Goal: Check status: Check status

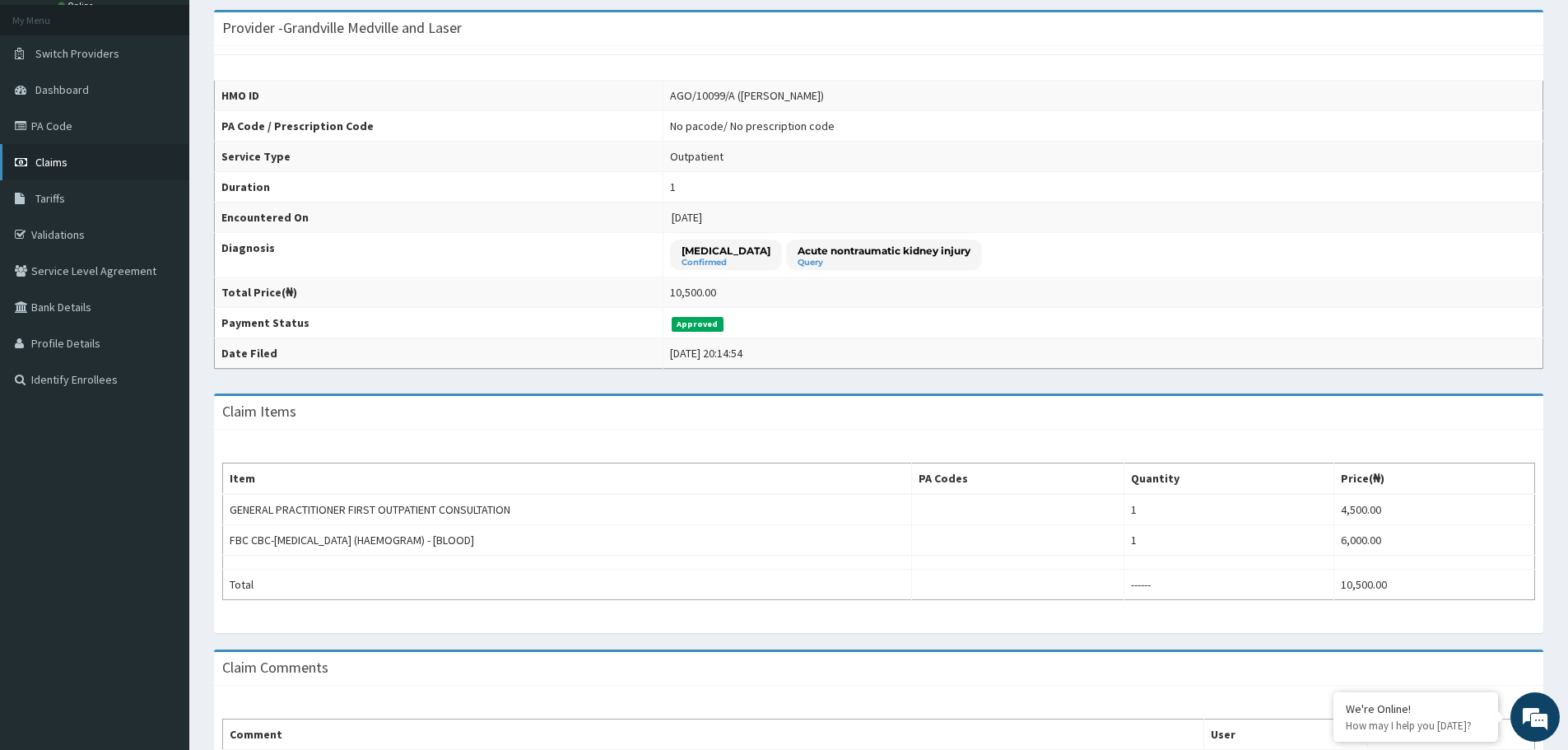
click at [44, 167] on span "Claims" at bounding box center [51, 162] width 32 height 15
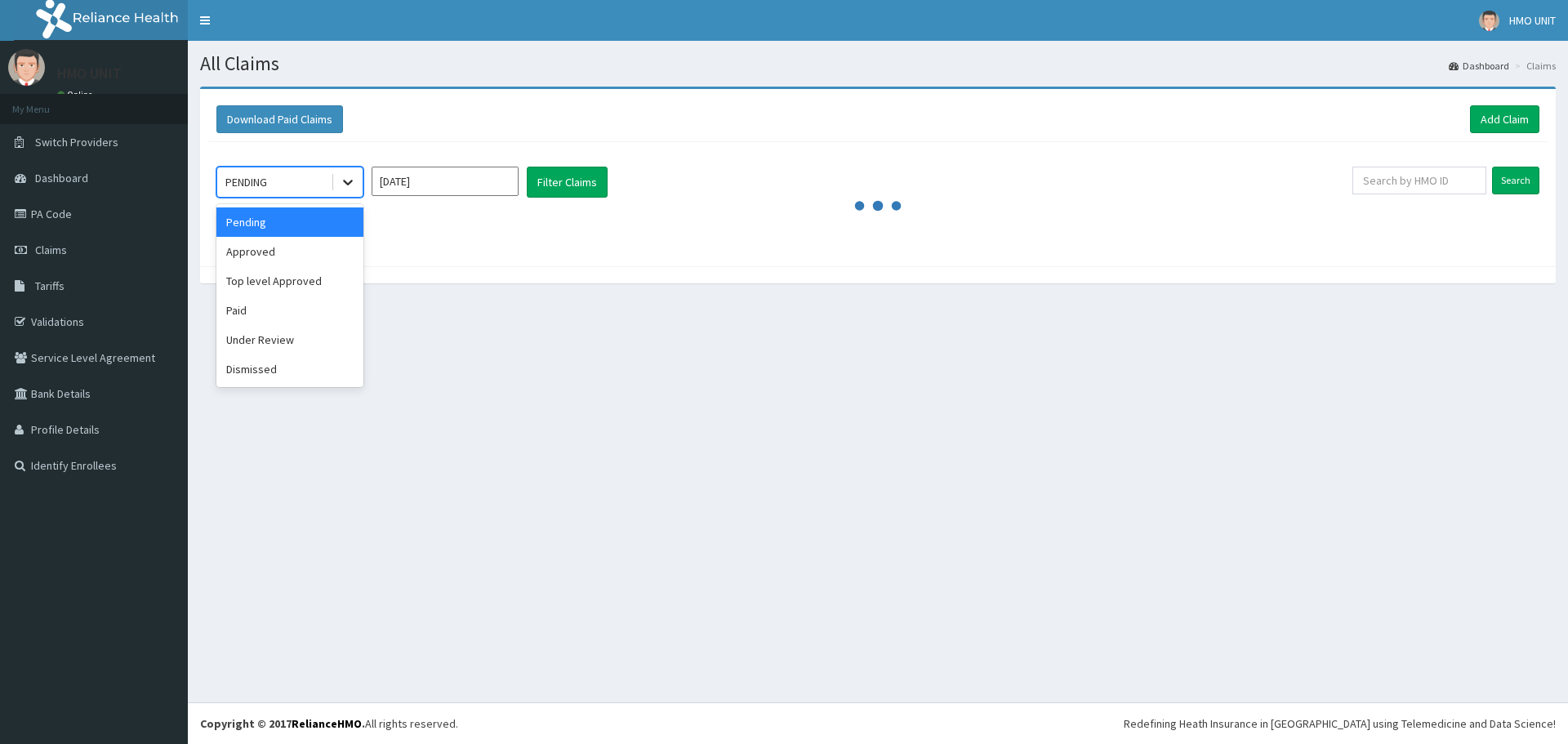
click at [355, 181] on icon at bounding box center [348, 182] width 17 height 17
click at [312, 254] on div "Approved" at bounding box center [289, 251] width 147 height 29
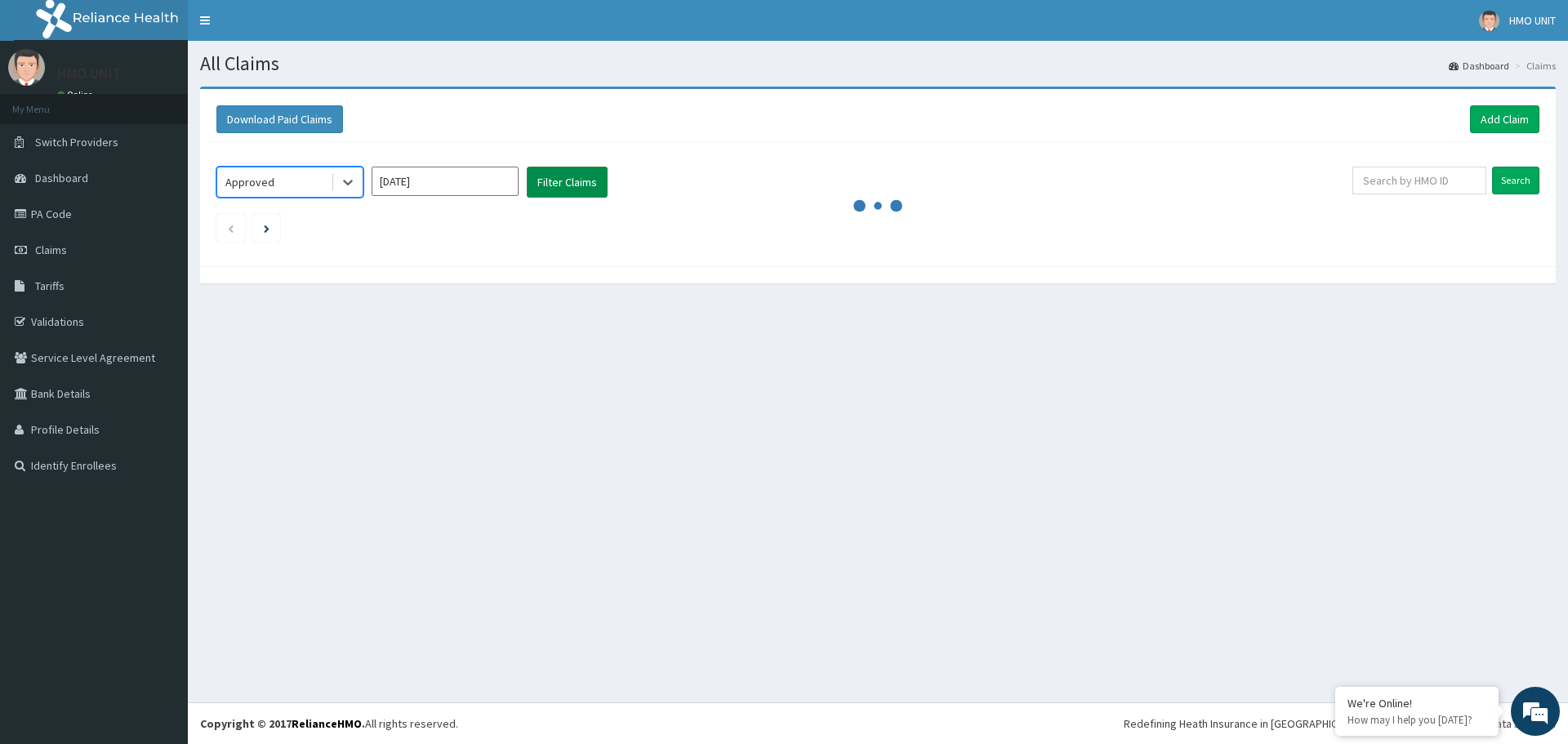
click at [577, 182] on button "Filter Claims" at bounding box center [567, 182] width 81 height 31
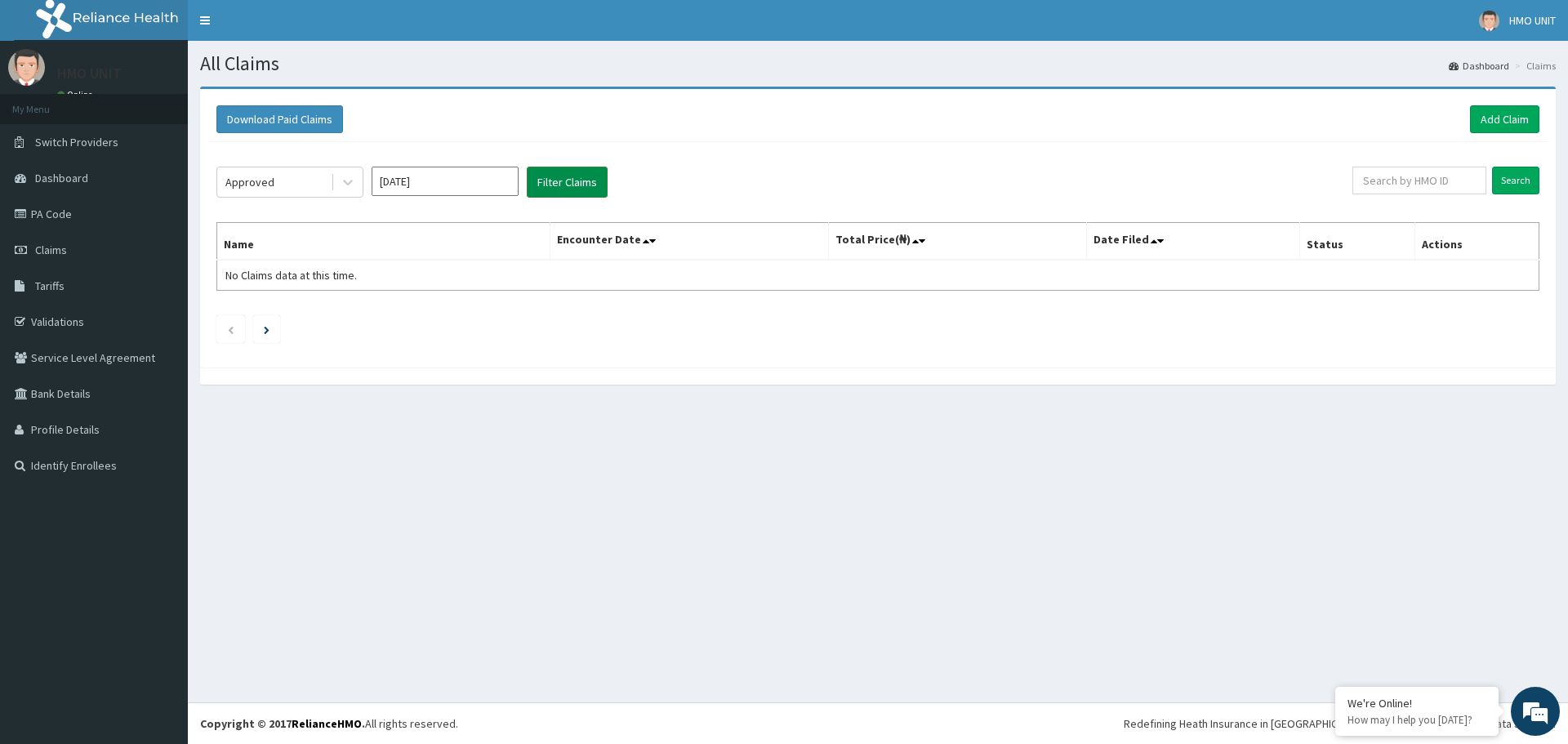
click at [554, 181] on button "Filter Claims" at bounding box center [567, 182] width 81 height 31
click at [559, 185] on button "Filter Claims" at bounding box center [567, 182] width 81 height 31
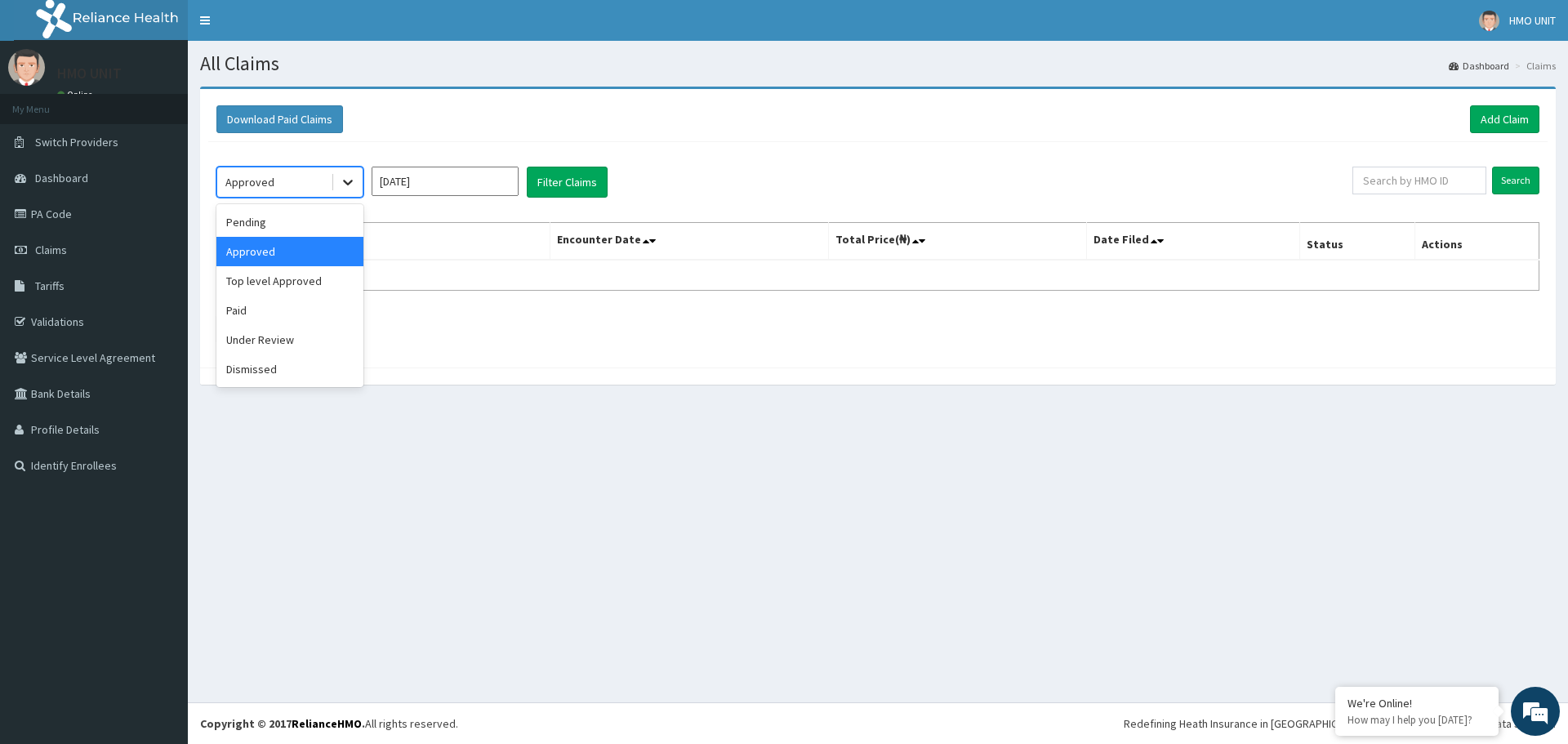
click at [355, 185] on icon at bounding box center [348, 182] width 17 height 17
click at [276, 303] on div "Paid" at bounding box center [289, 311] width 147 height 29
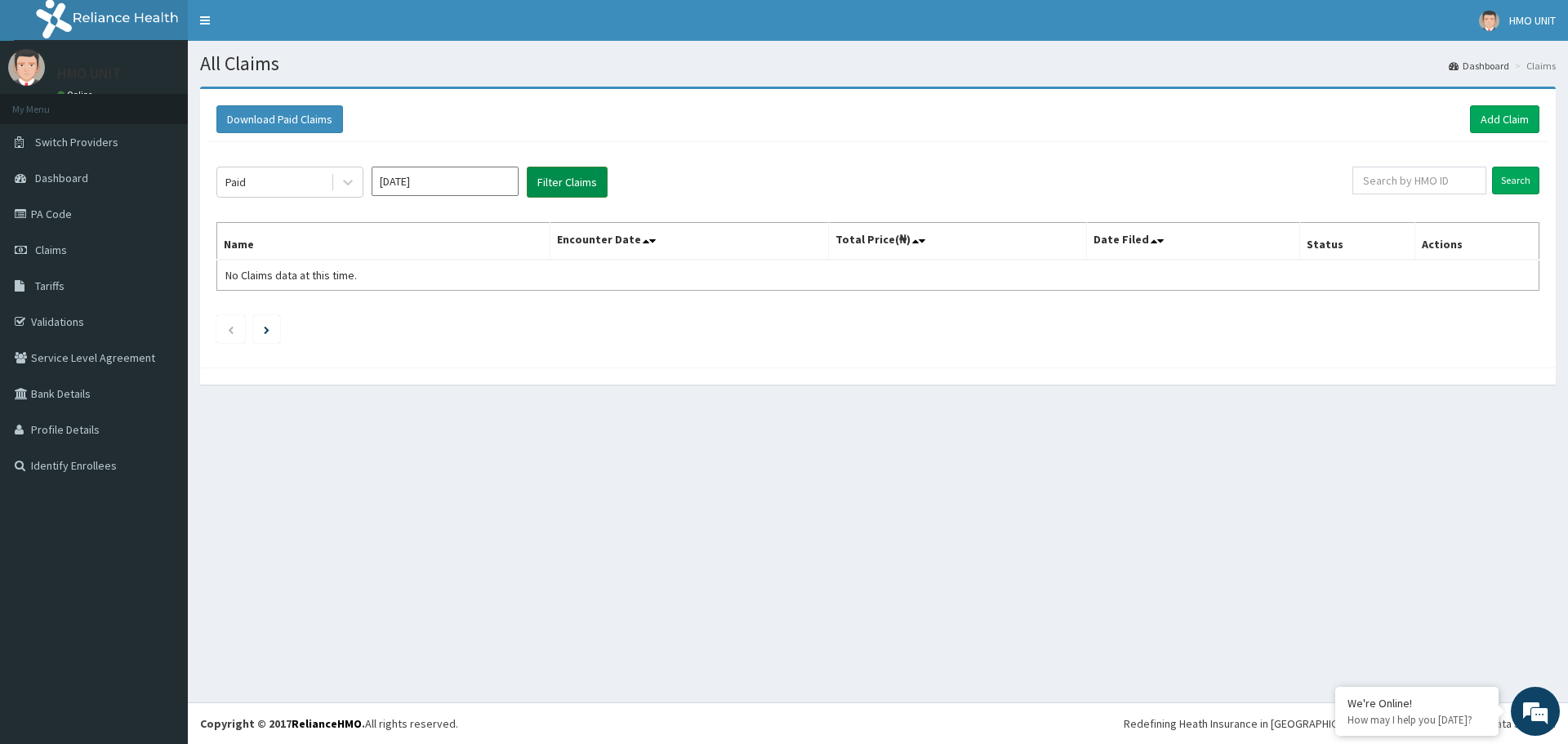
click at [568, 190] on button "Filter Claims" at bounding box center [567, 182] width 81 height 31
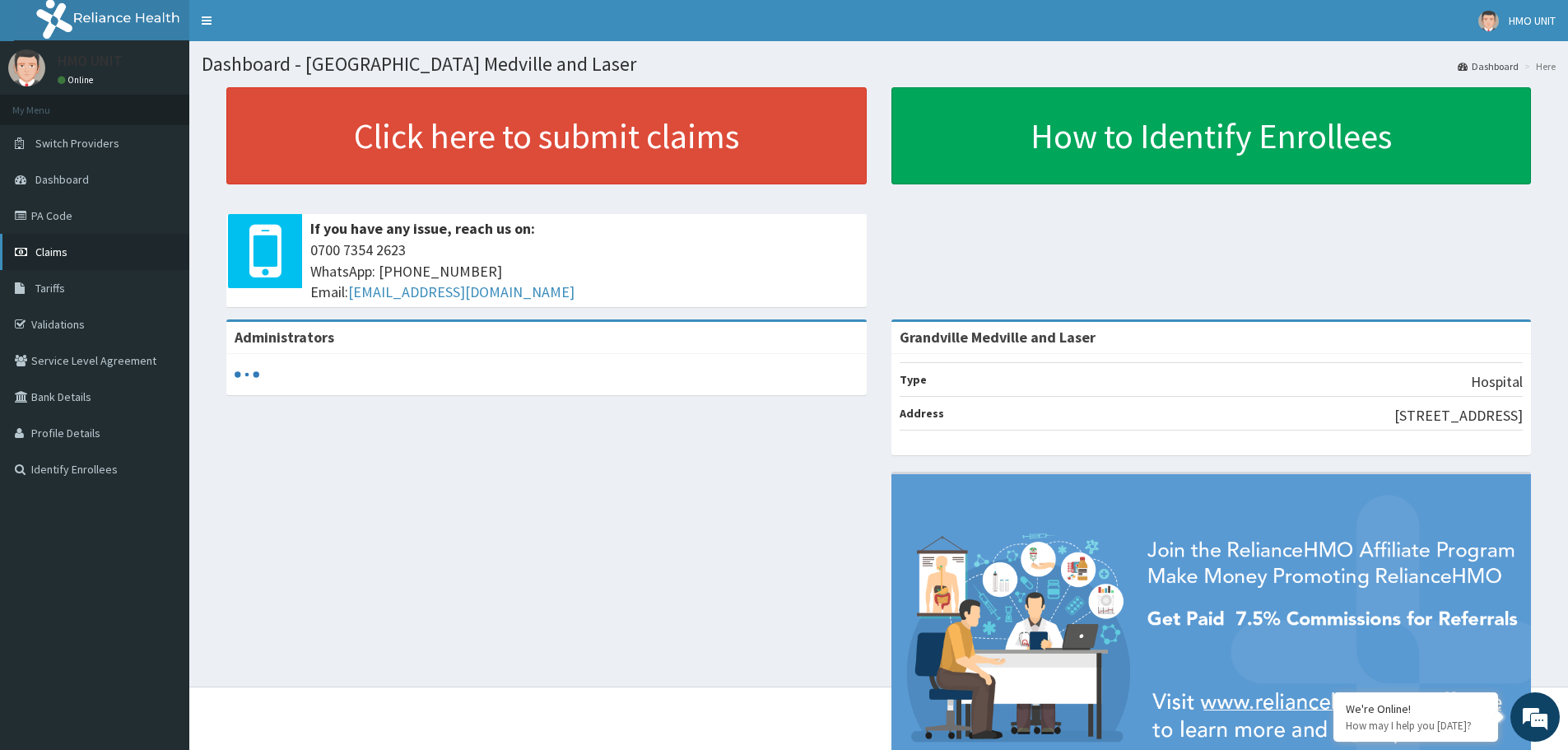
click at [66, 266] on link "Claims" at bounding box center [94, 251] width 189 height 36
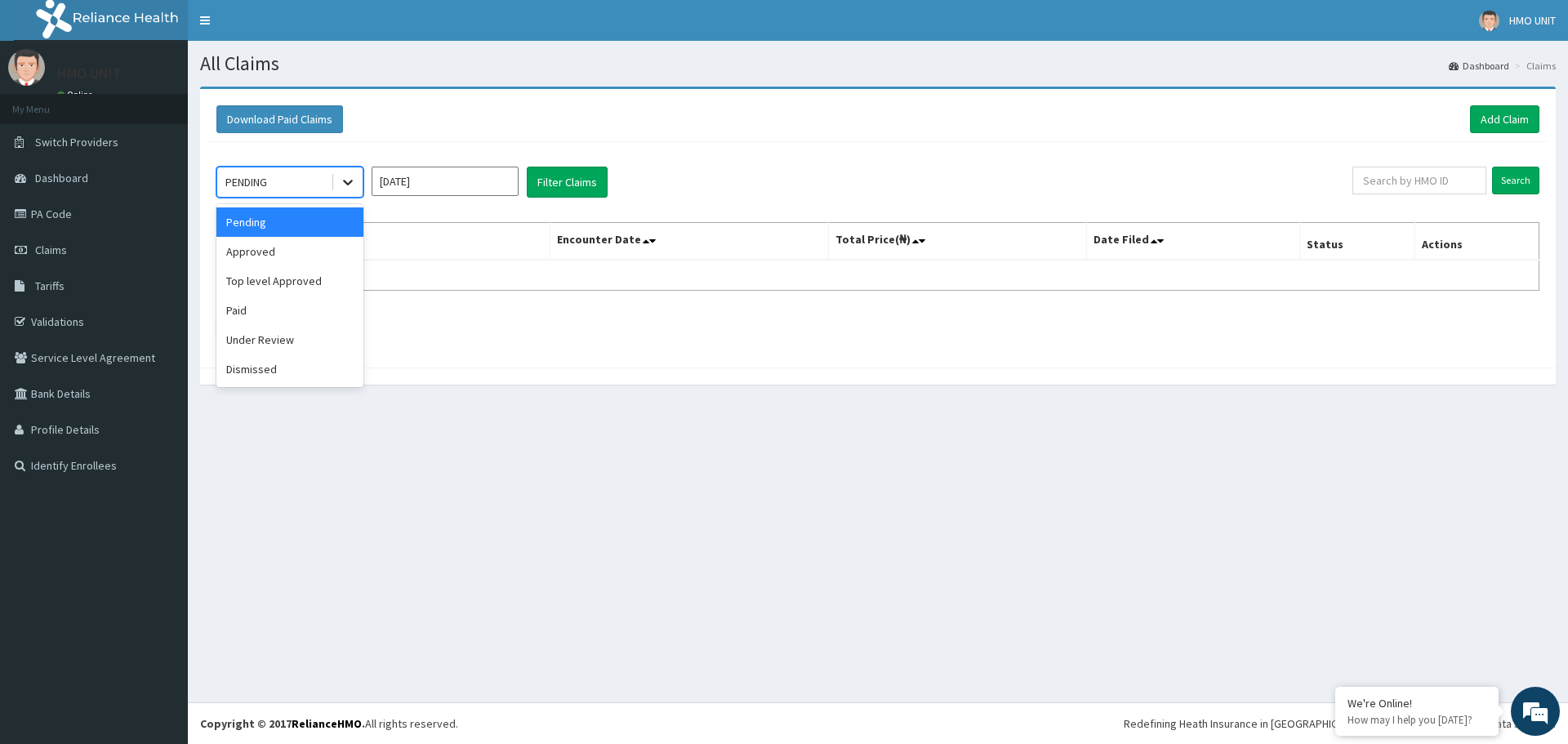
click at [336, 176] on div at bounding box center [348, 182] width 29 height 29
click at [270, 310] on div "Paid" at bounding box center [289, 311] width 147 height 29
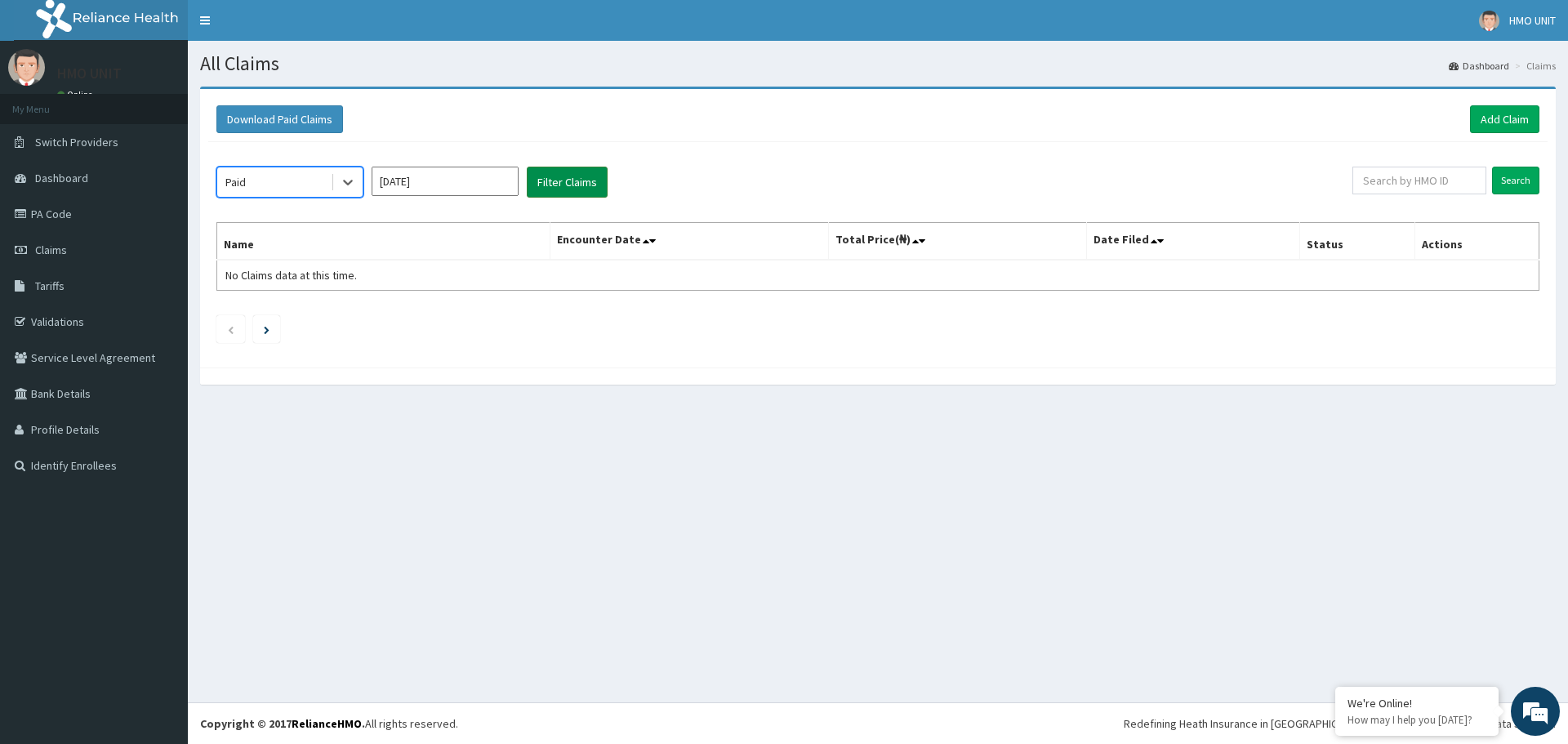
click at [552, 192] on button "Filter Claims" at bounding box center [567, 182] width 81 height 31
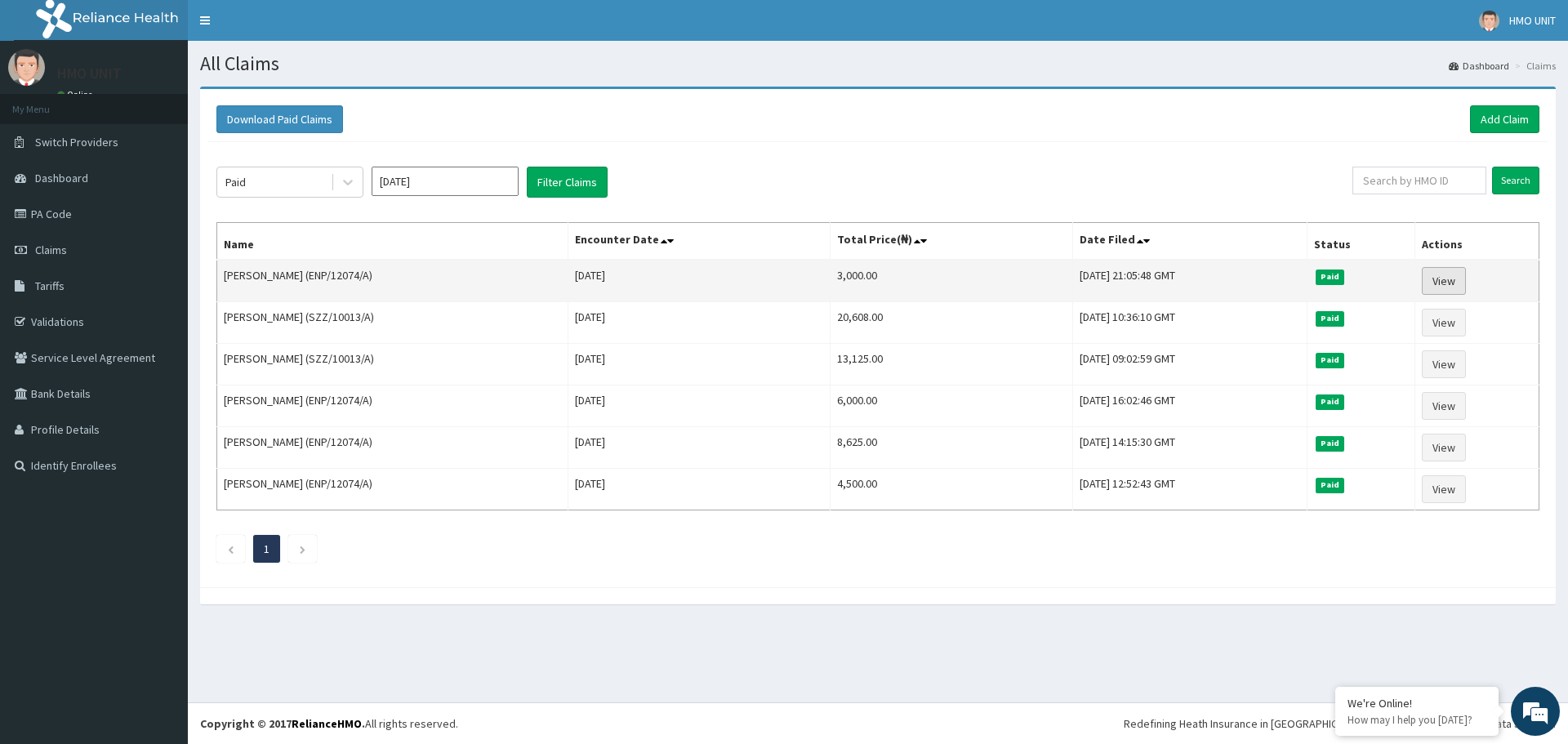
click at [1463, 291] on link "View" at bounding box center [1443, 280] width 44 height 28
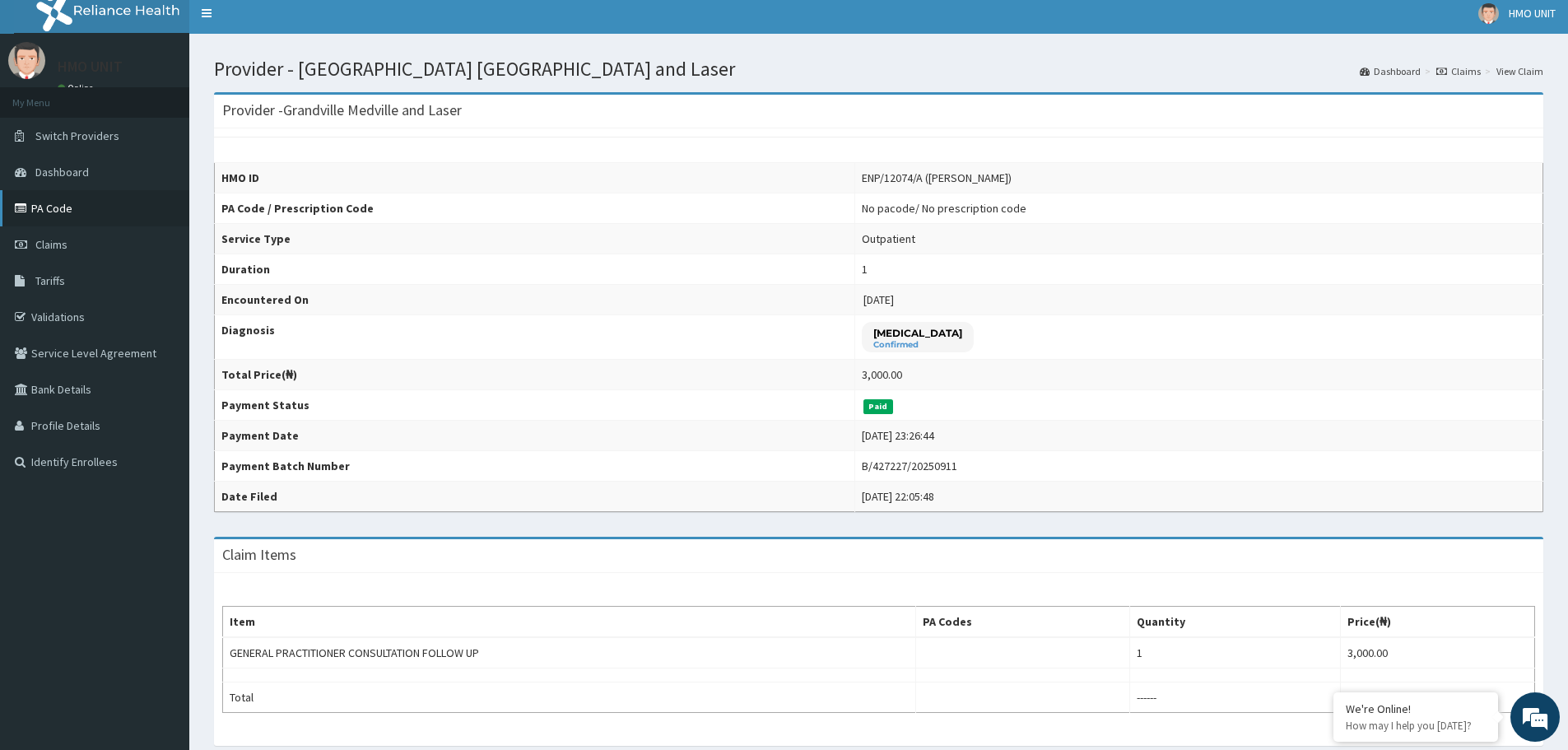
click at [61, 212] on link "PA Code" at bounding box center [94, 208] width 189 height 36
